Goal: Use online tool/utility

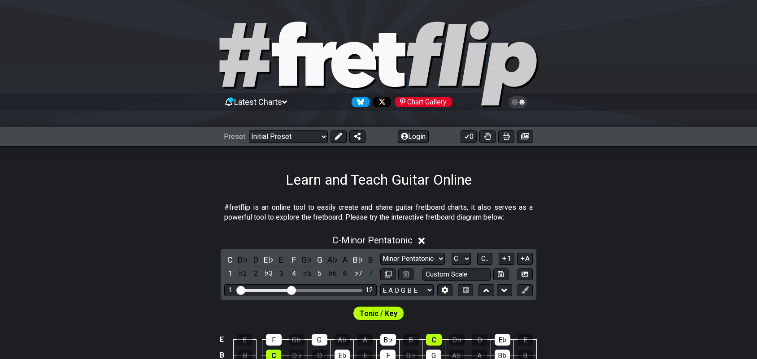
scroll to position [112, 0]
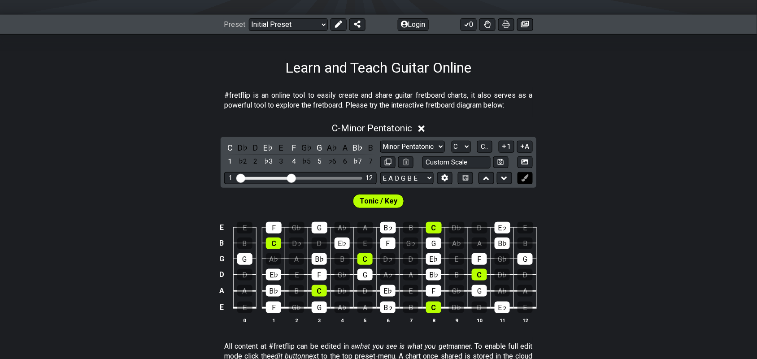
click at [525, 178] on icon at bounding box center [524, 177] width 7 height 7
drag, startPoint x: 338, startPoint y: 22, endPoint x: 335, endPoint y: 28, distance: 6.7
click at [337, 23] on icon at bounding box center [338, 24] width 7 height 7
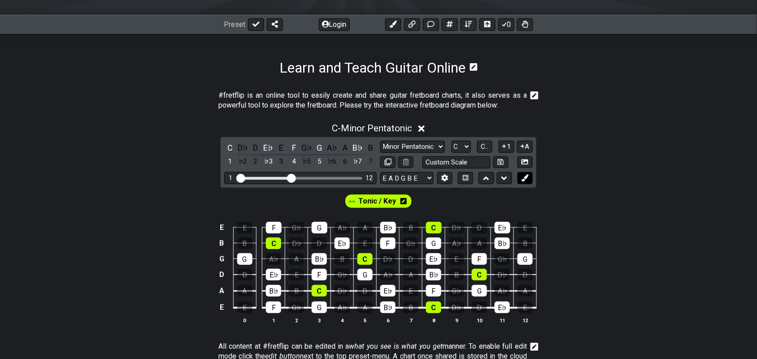
click at [523, 176] on icon at bounding box center [524, 177] width 7 height 7
click at [230, 145] on div "C" at bounding box center [230, 148] width 12 height 12
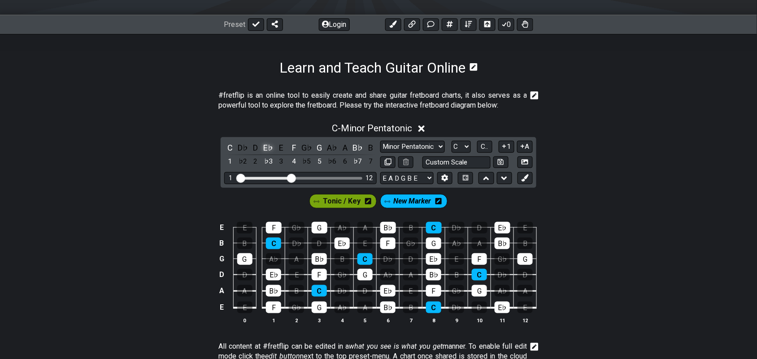
click at [265, 149] on div "E♭" at bounding box center [269, 148] width 12 height 12
click at [294, 146] on div "F" at bounding box center [294, 148] width 12 height 12
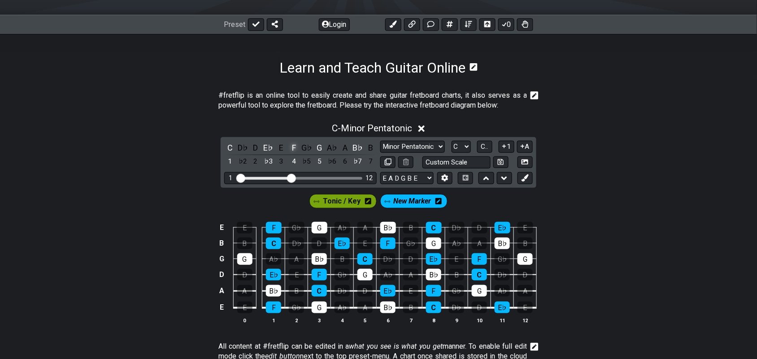
click at [293, 144] on div "F" at bounding box center [294, 148] width 12 height 12
click at [317, 144] on div "G" at bounding box center [320, 148] width 12 height 12
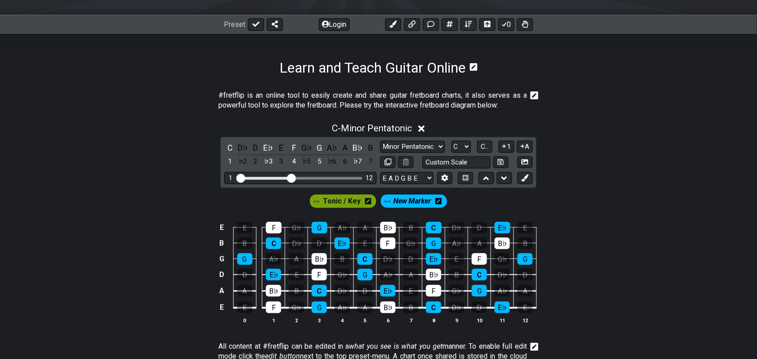
click at [417, 199] on span "New Marker" at bounding box center [413, 201] width 38 height 13
click at [256, 147] on div "D" at bounding box center [256, 148] width 12 height 12
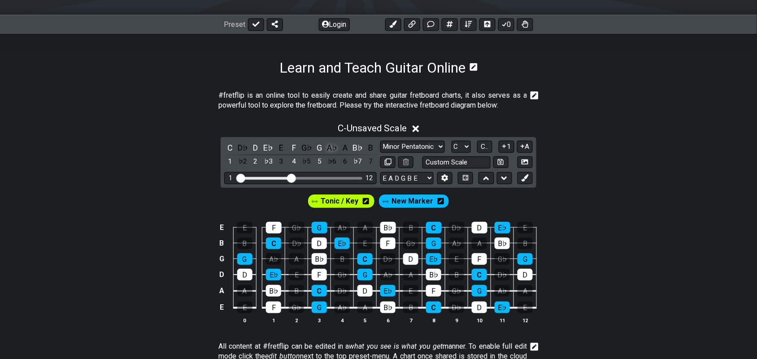
click at [330, 148] on div "A♭" at bounding box center [332, 148] width 12 height 12
click at [269, 147] on div "E♭" at bounding box center [269, 148] width 12 height 12
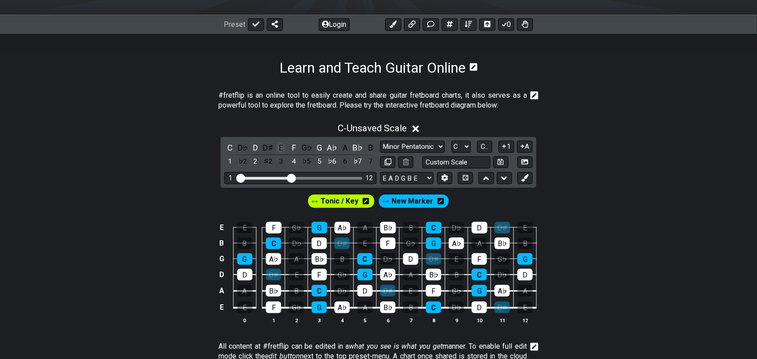
click at [280, 147] on div "E" at bounding box center [281, 148] width 12 height 12
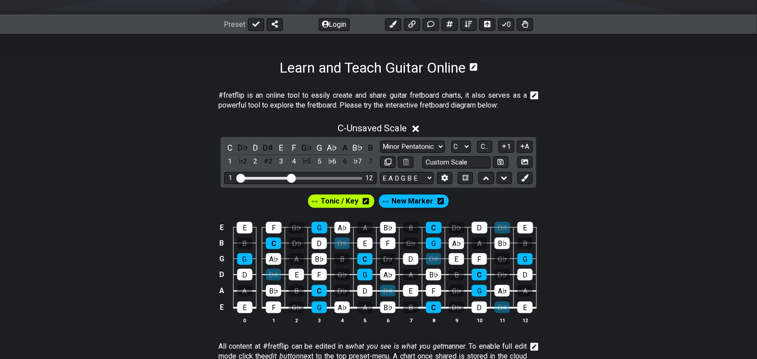
click at [408, 204] on span "New Marker" at bounding box center [412, 201] width 42 height 13
click at [270, 148] on div "D♯" at bounding box center [269, 148] width 12 height 12
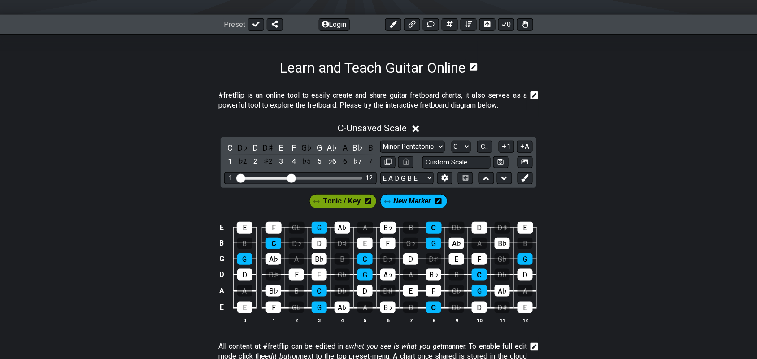
click at [406, 199] on span "New Marker" at bounding box center [413, 201] width 38 height 13
click at [348, 146] on div "A" at bounding box center [345, 148] width 12 height 12
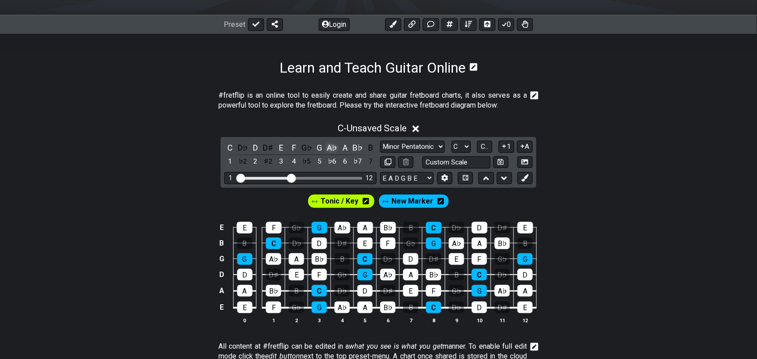
click at [333, 144] on div "A♭" at bounding box center [332, 148] width 12 height 12
click at [412, 201] on span "New Marker" at bounding box center [412, 201] width 42 height 13
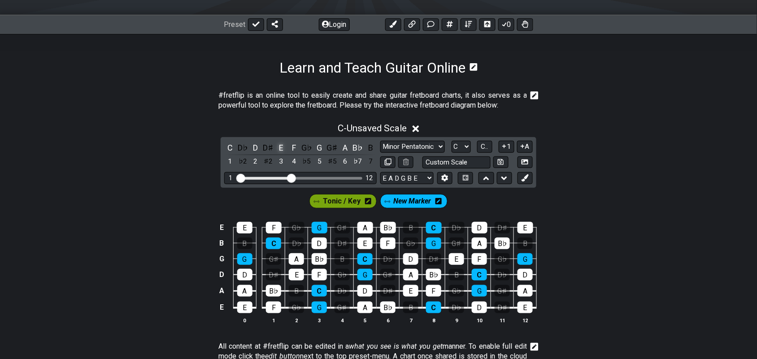
click at [282, 146] on div "E" at bounding box center [281, 148] width 12 height 12
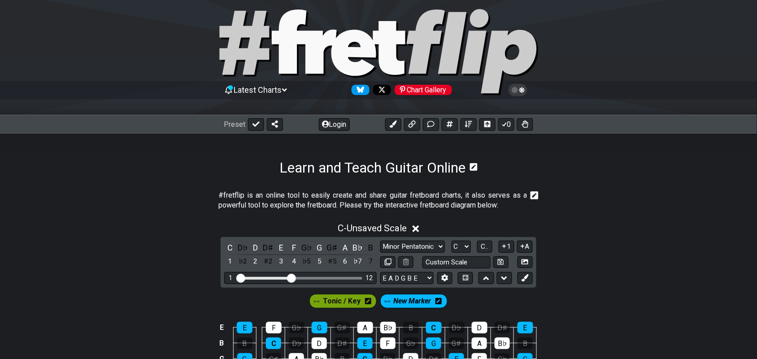
scroll to position [0, 0]
